Goal: Task Accomplishment & Management: Use online tool/utility

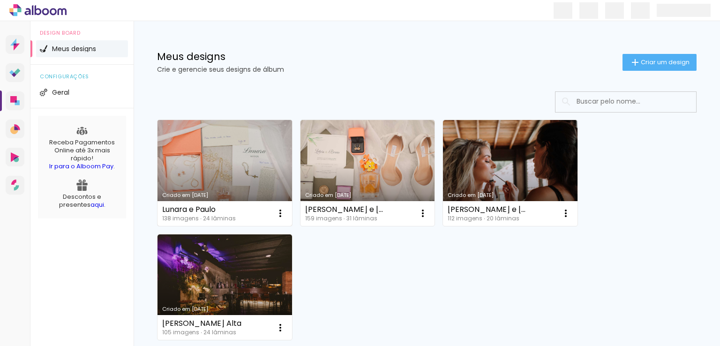
click at [250, 160] on link "Criado em [DATE]" at bounding box center [224, 173] width 134 height 106
